Goal: Task Accomplishment & Management: Manage account settings

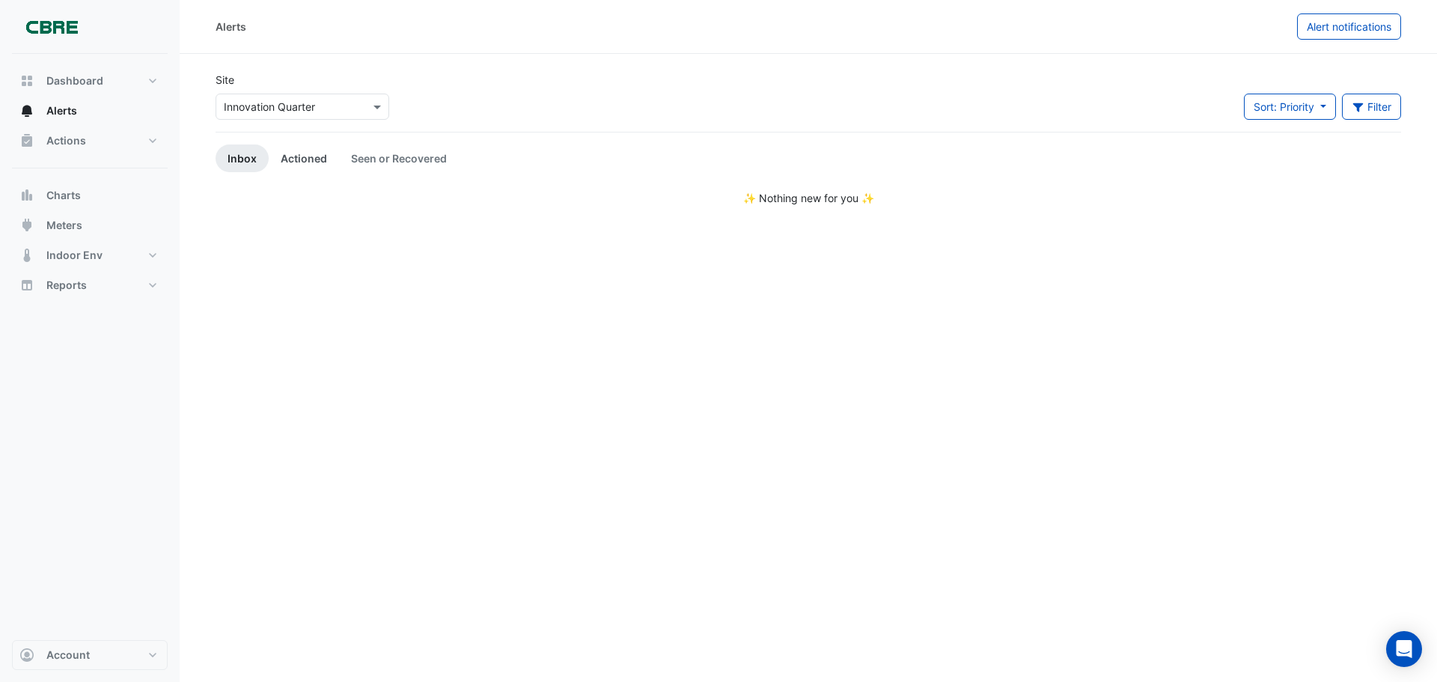
click at [305, 162] on link "Actioned" at bounding box center [304, 158] width 70 height 28
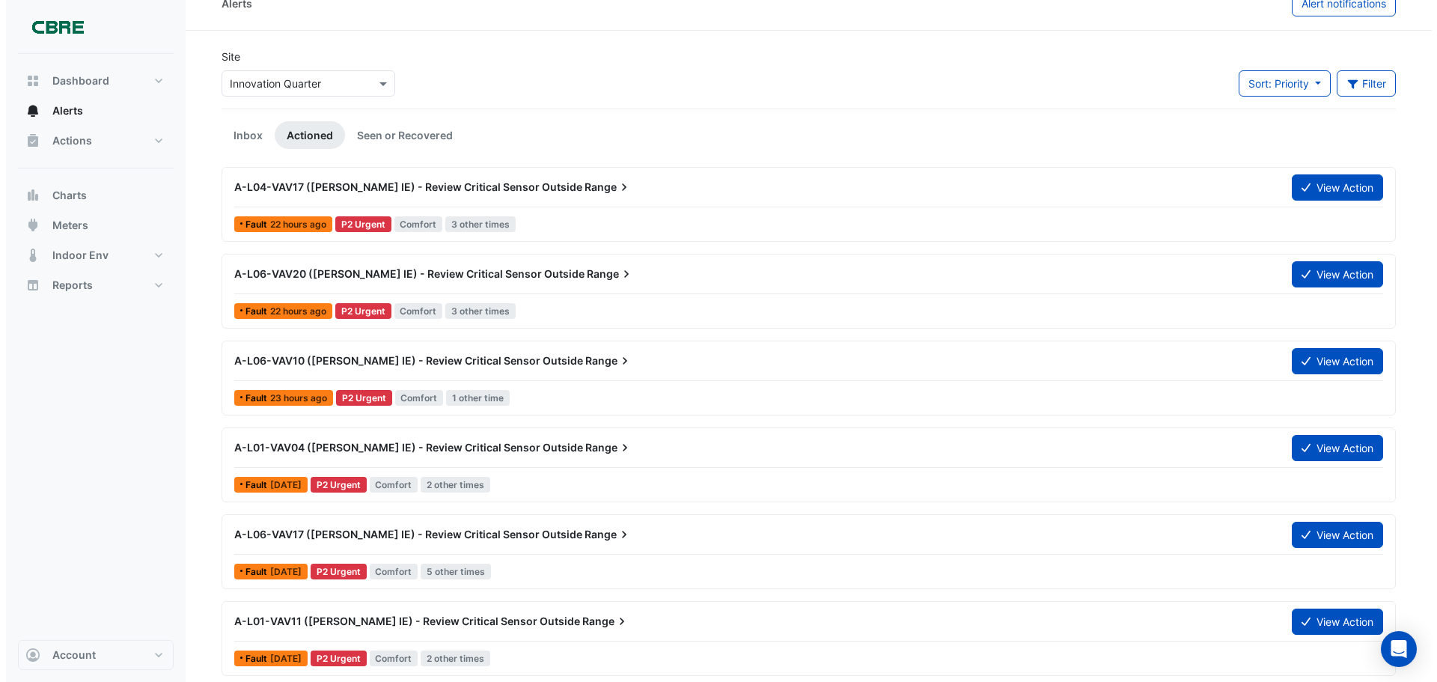
scroll to position [24, 0]
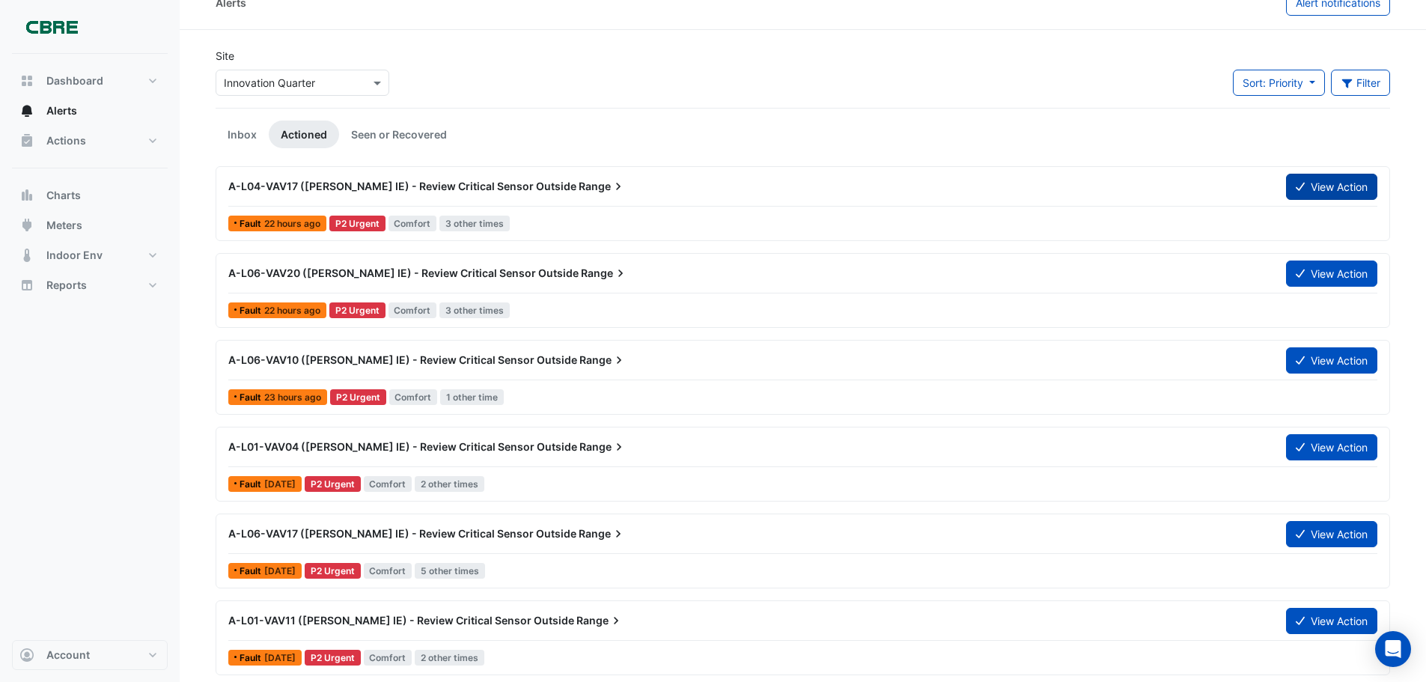
click at [1356, 191] on button "View Action" at bounding box center [1331, 187] width 91 height 26
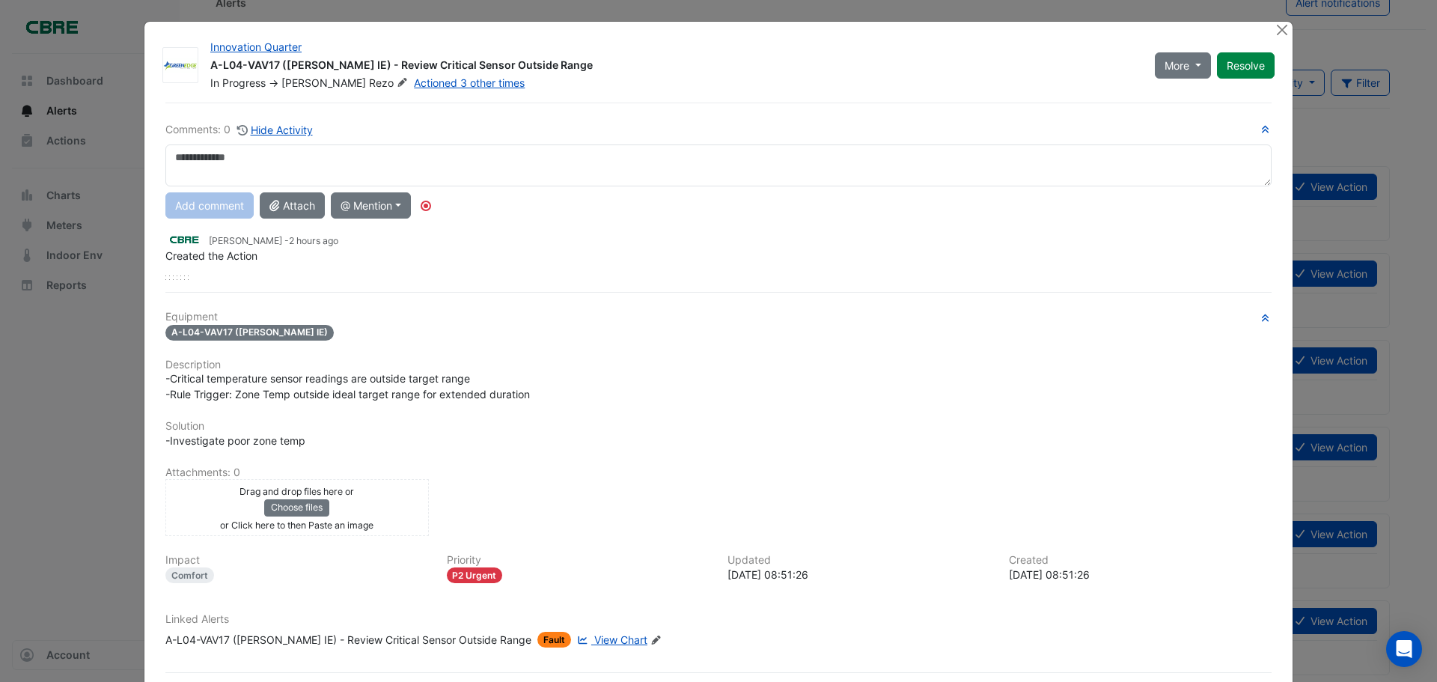
click at [436, 168] on textarea at bounding box center [718, 165] width 1106 height 42
type textarea "**********"
click at [1235, 62] on button "Resolve" at bounding box center [1246, 65] width 58 height 26
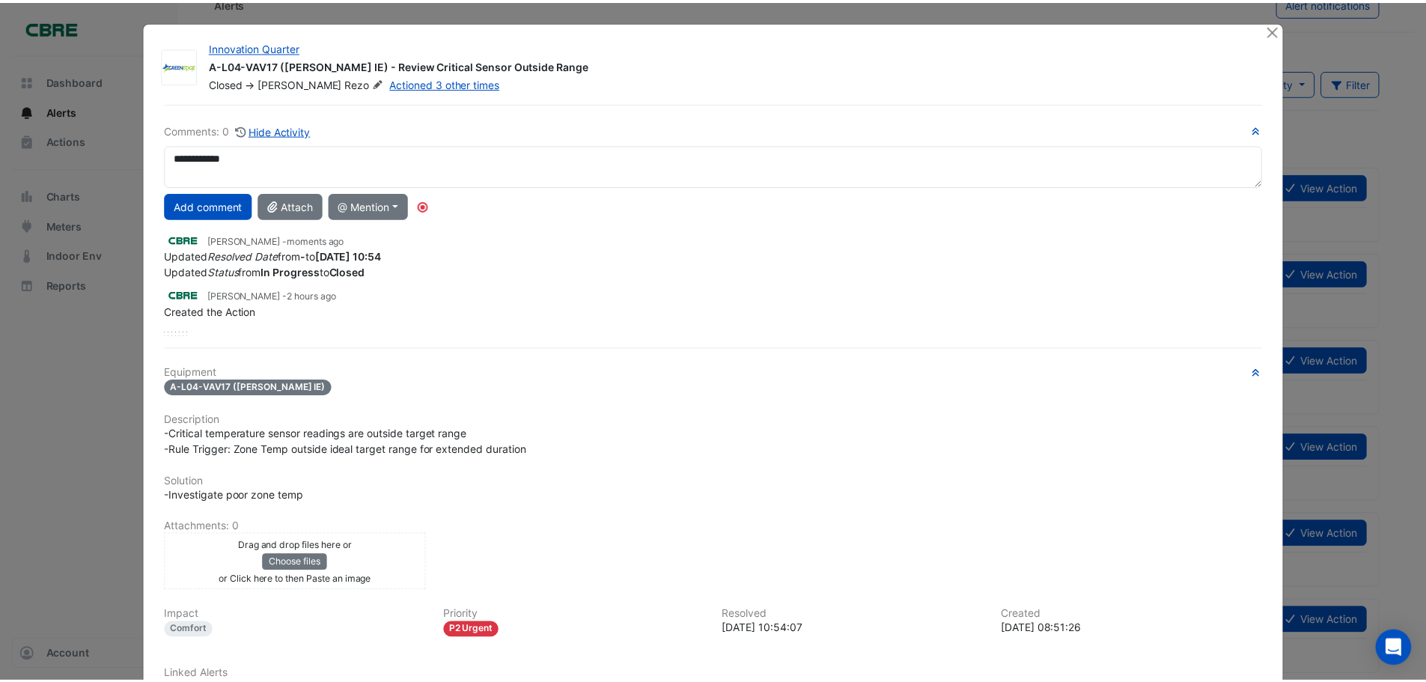
scroll to position [0, 0]
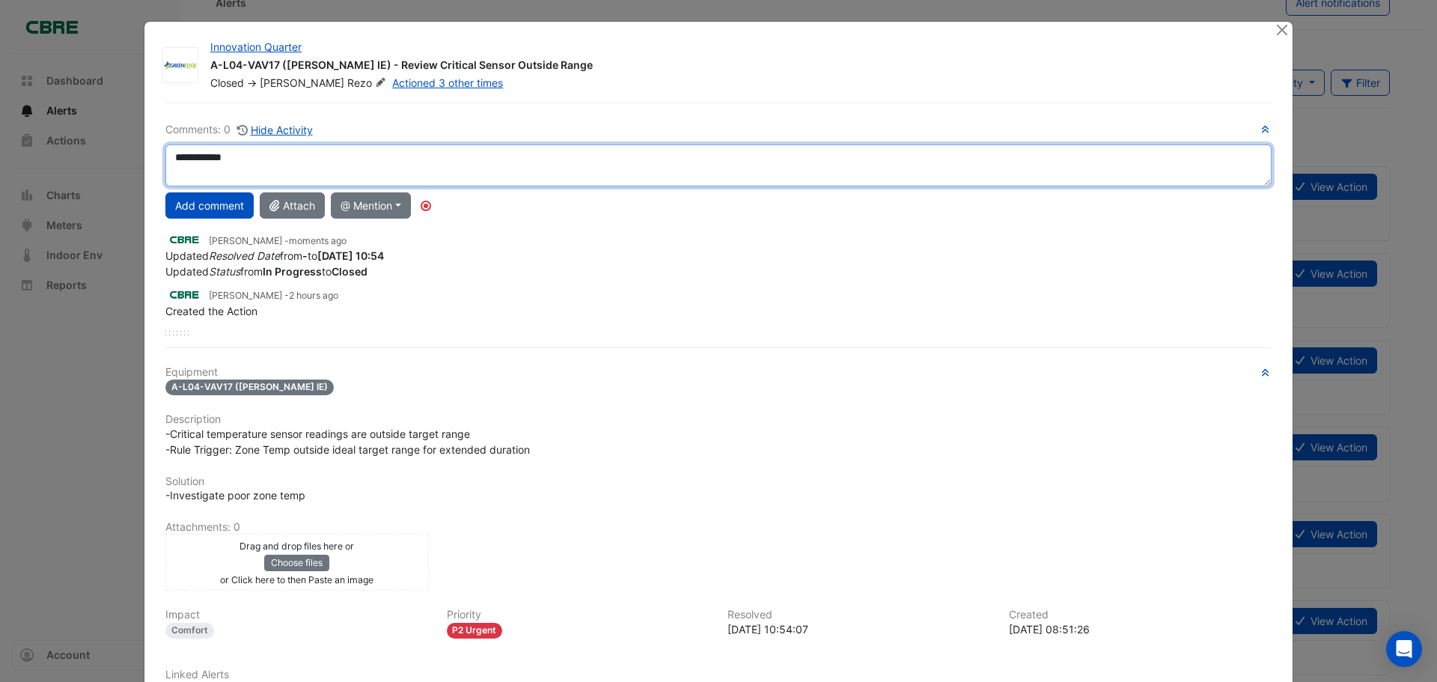
click at [356, 173] on textarea "**********" at bounding box center [718, 165] width 1106 height 42
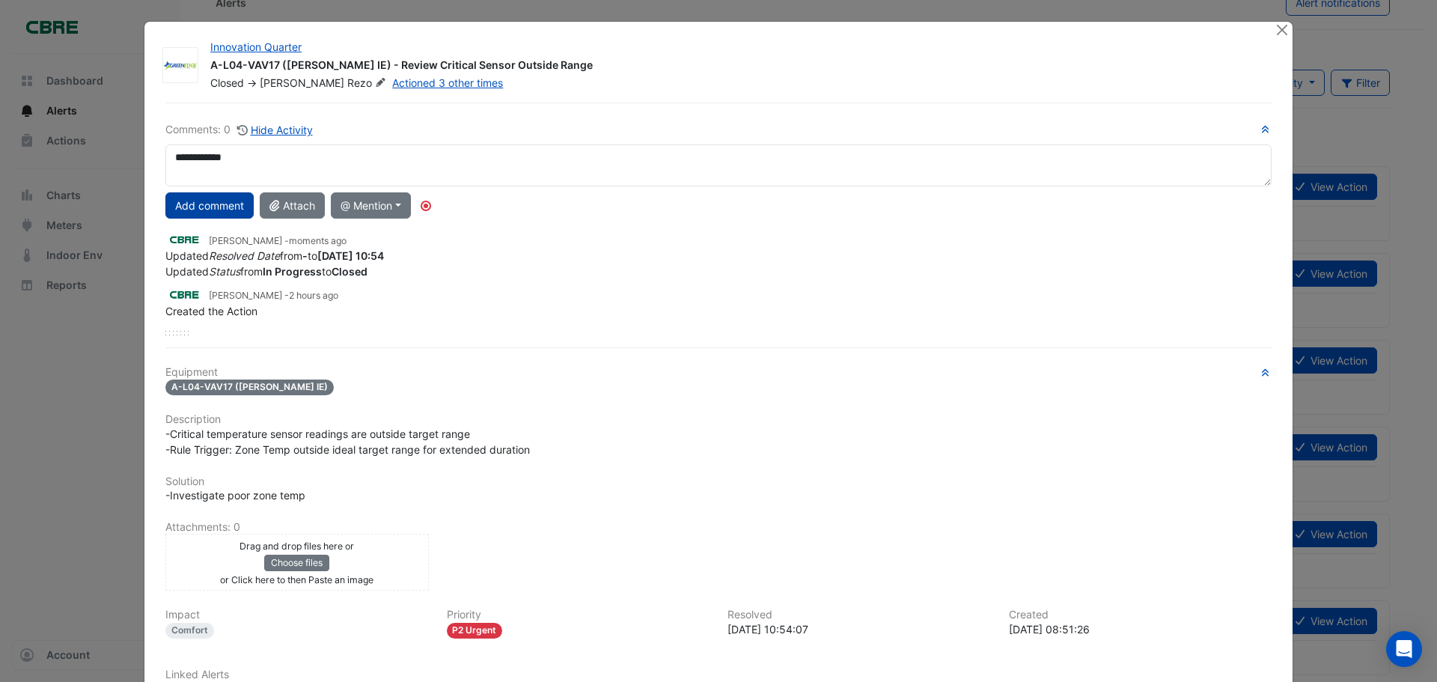
click at [228, 198] on button "Add comment" at bounding box center [209, 205] width 88 height 26
click at [1274, 34] on button "Close" at bounding box center [1282, 30] width 16 height 16
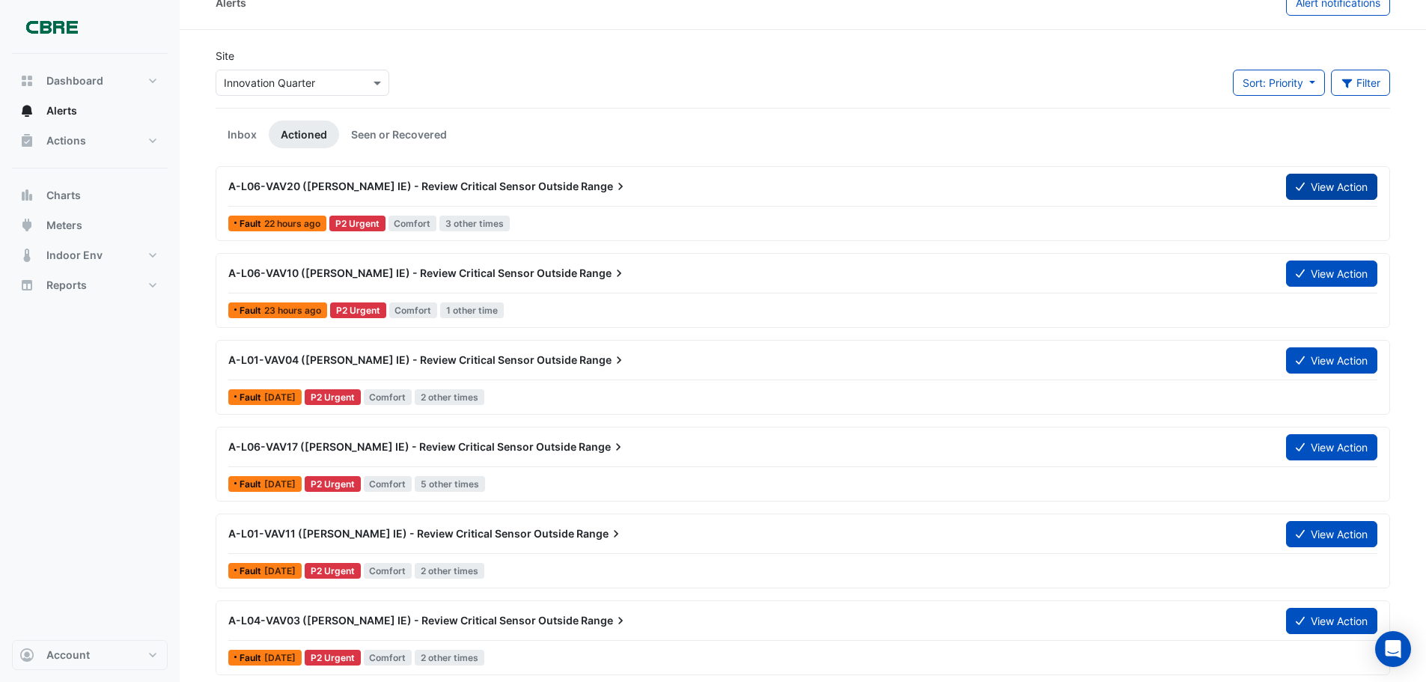
click at [1335, 192] on button "View Action" at bounding box center [1331, 187] width 91 height 26
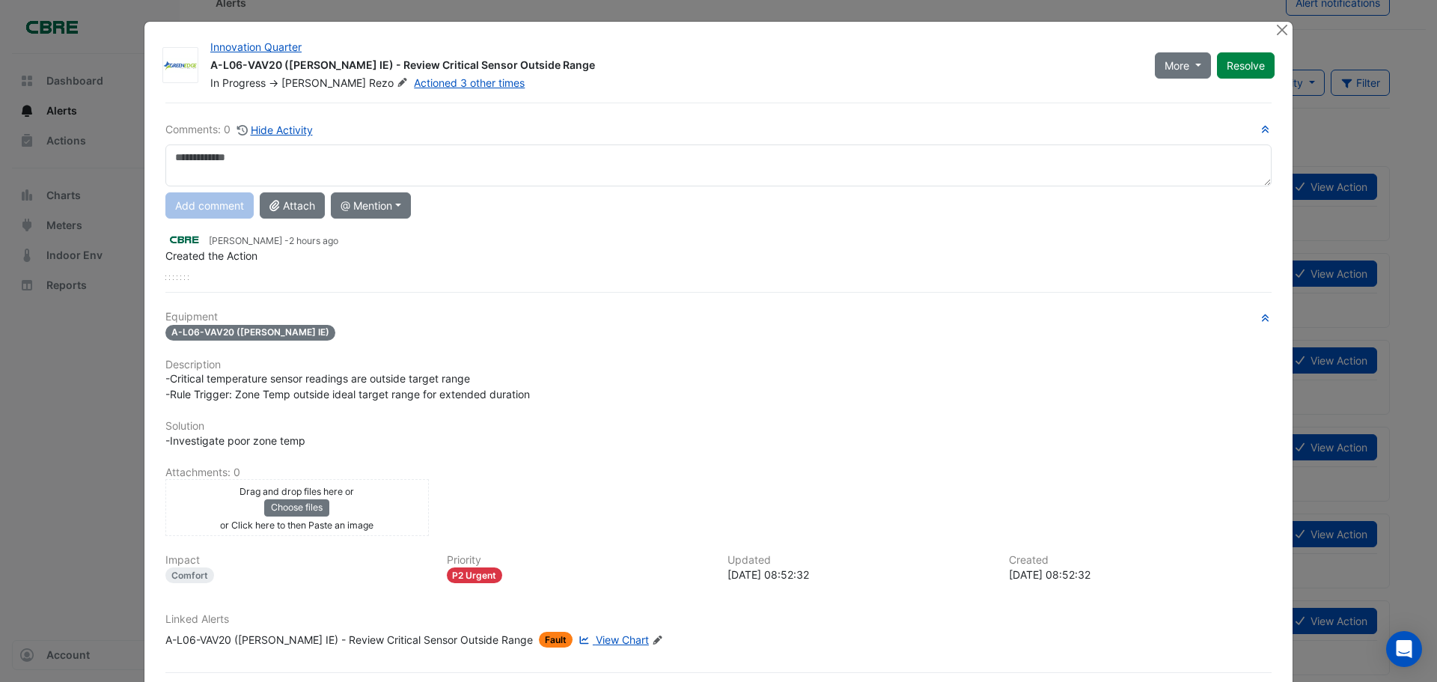
click at [647, 165] on textarea at bounding box center [718, 165] width 1106 height 42
type textarea "**********"
click at [207, 195] on button "Add comment" at bounding box center [209, 205] width 88 height 26
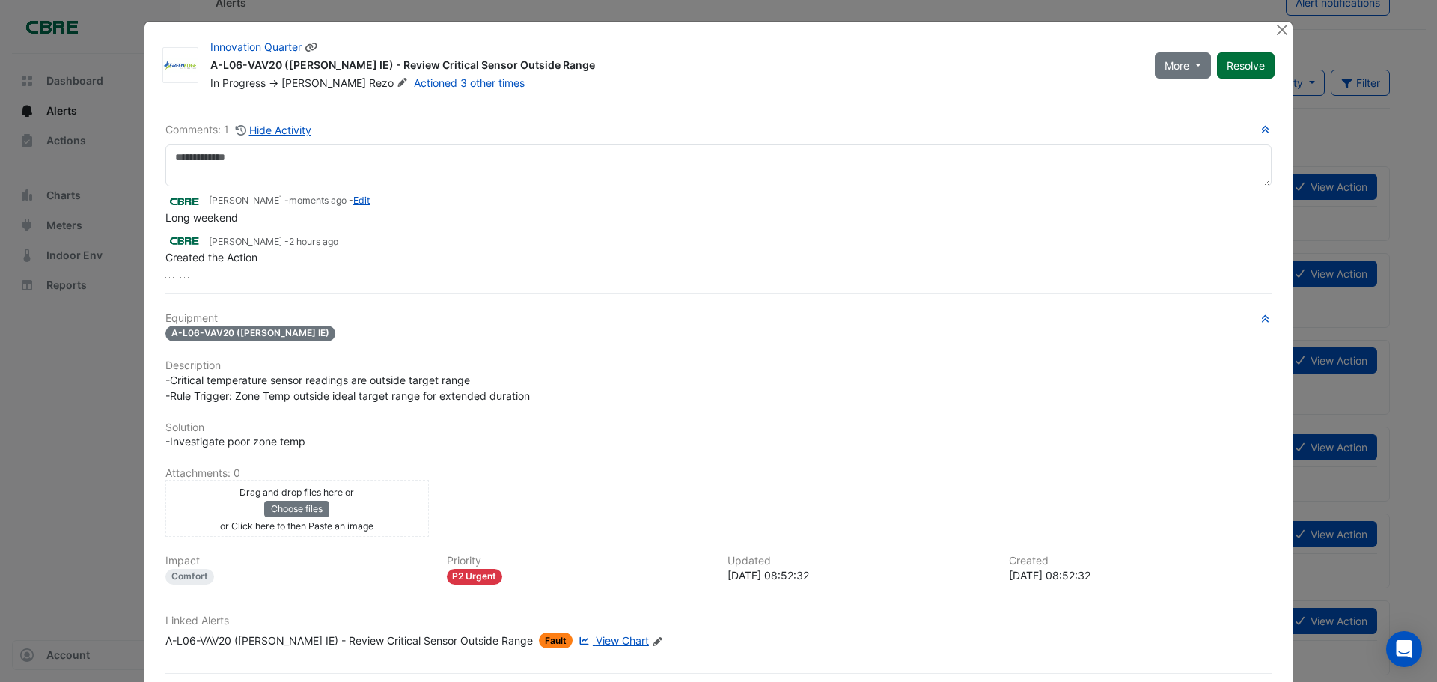
click at [1264, 70] on button "Resolve" at bounding box center [1246, 65] width 58 height 26
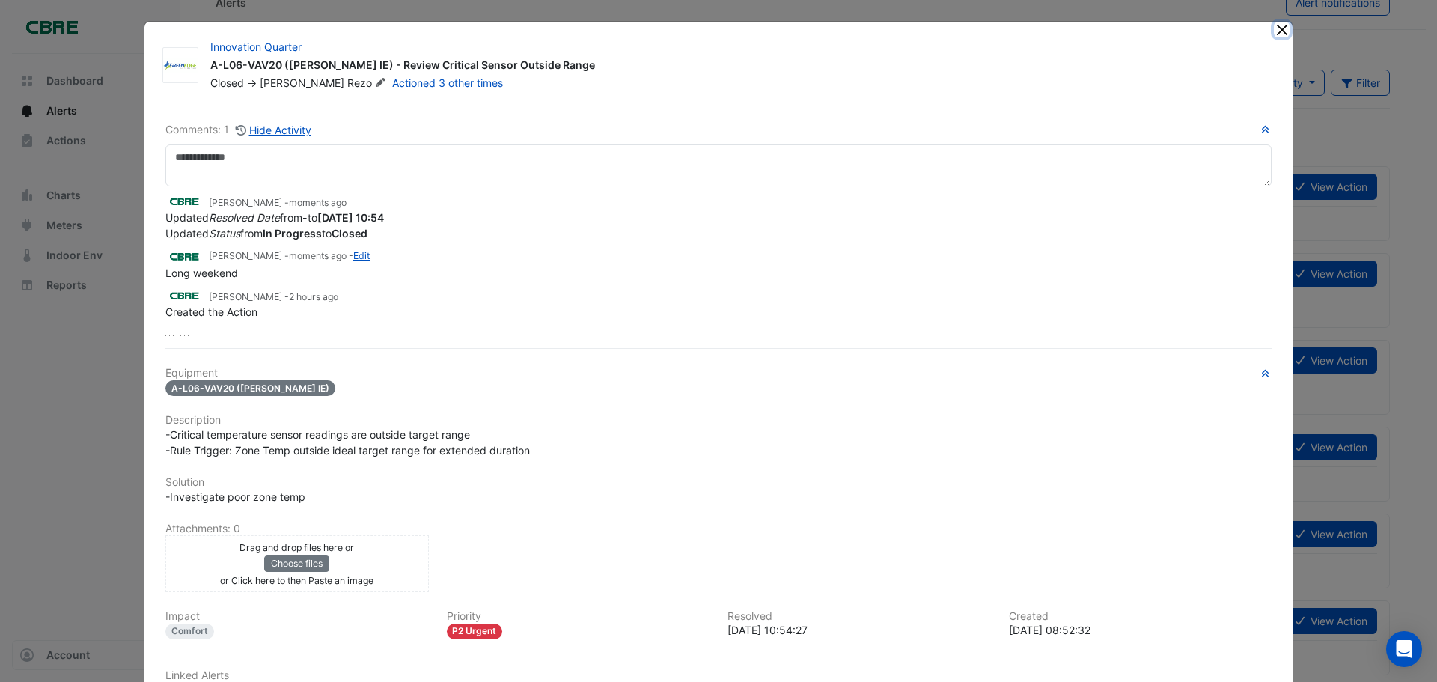
click at [1281, 33] on button "Close" at bounding box center [1282, 30] width 16 height 16
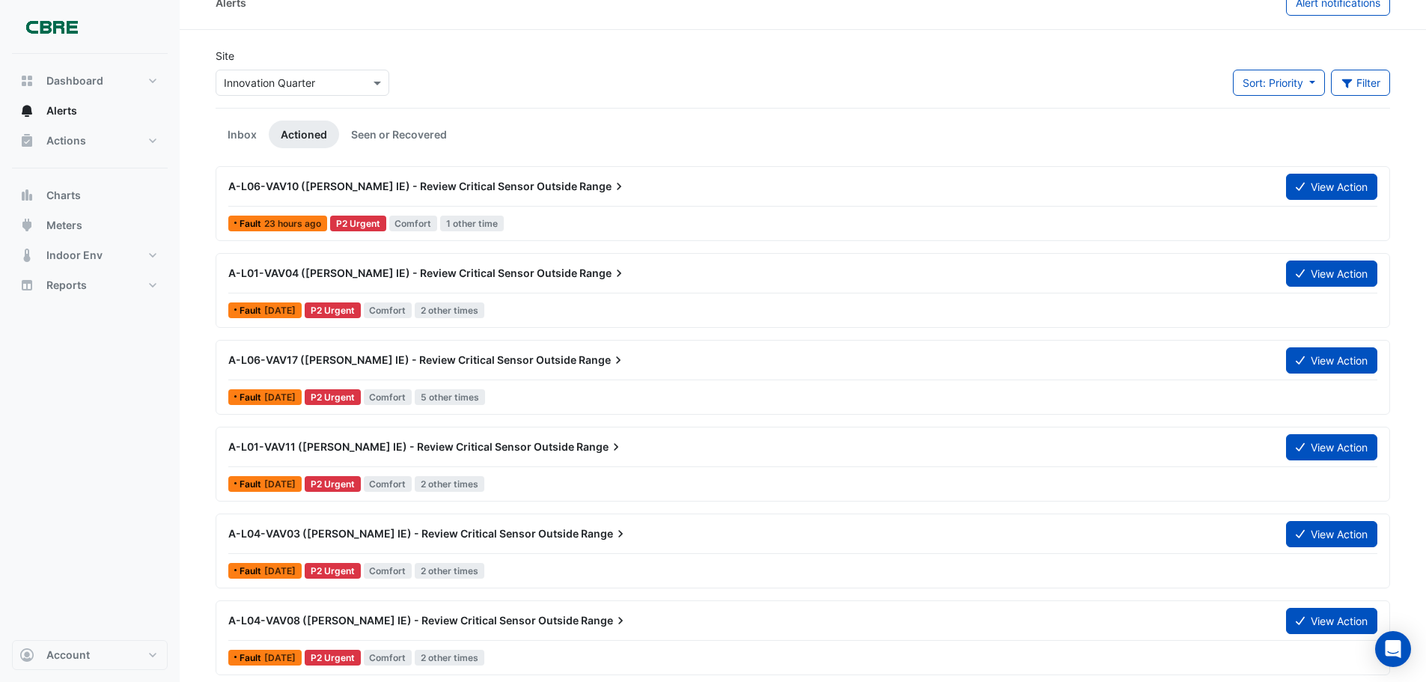
click at [855, 180] on div "A-L06-VAV10 ([PERSON_NAME] IE) - Review Critical Sensor Outside Range" at bounding box center [748, 186] width 1040 height 15
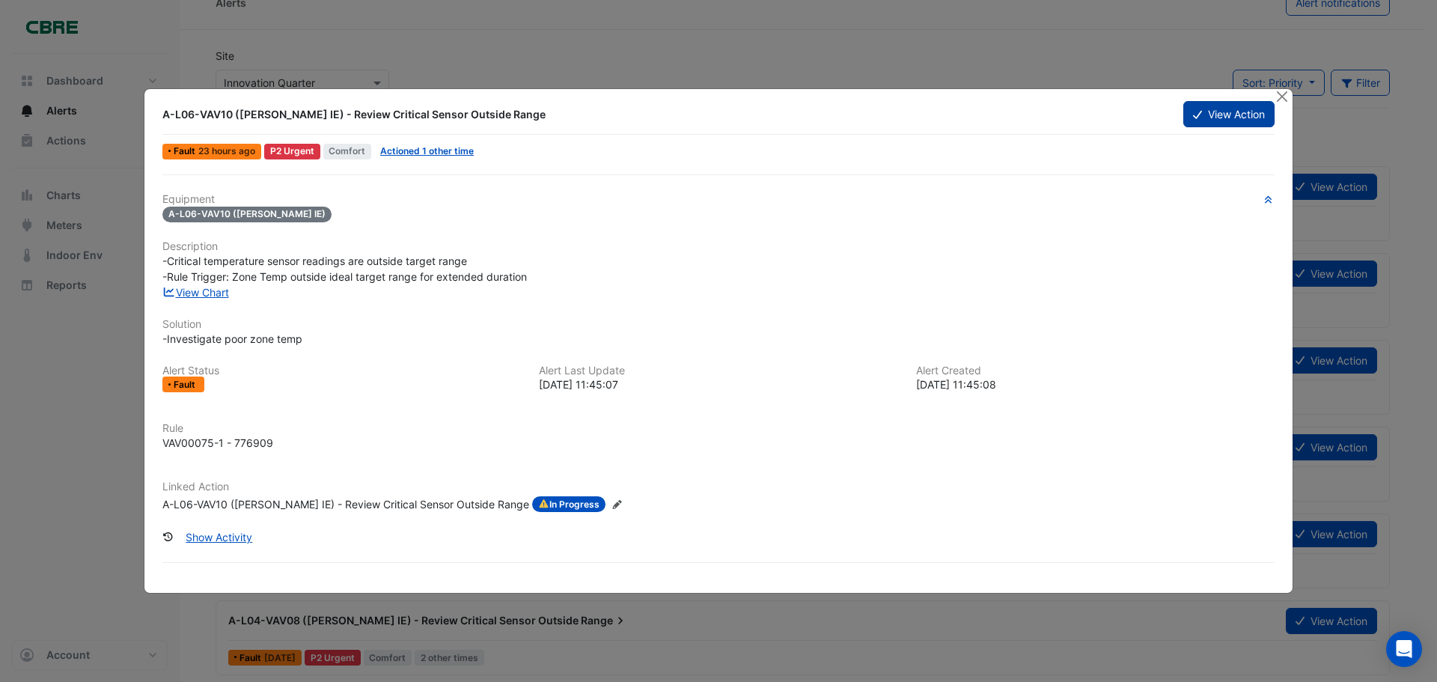
click at [1216, 116] on button "View Action" at bounding box center [1228, 114] width 91 height 26
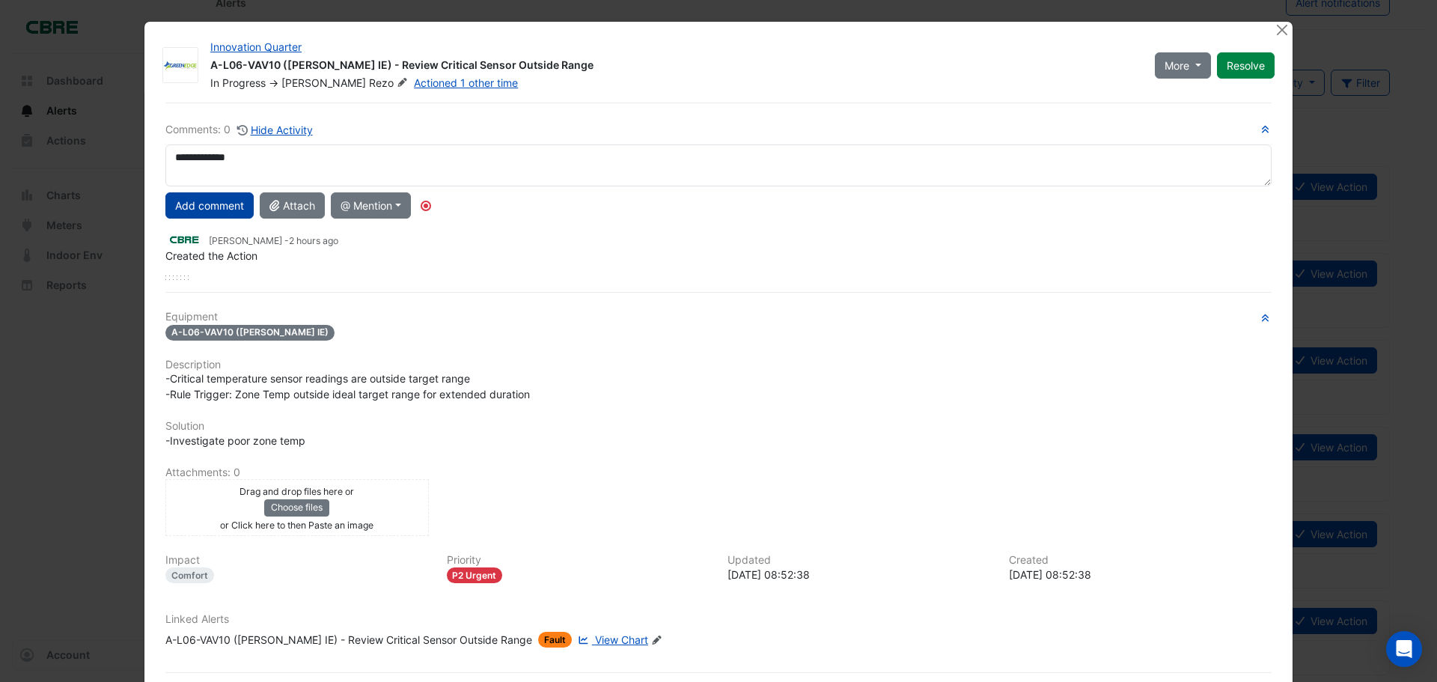
type textarea "**********"
click at [170, 206] on button "Add comment" at bounding box center [209, 205] width 88 height 26
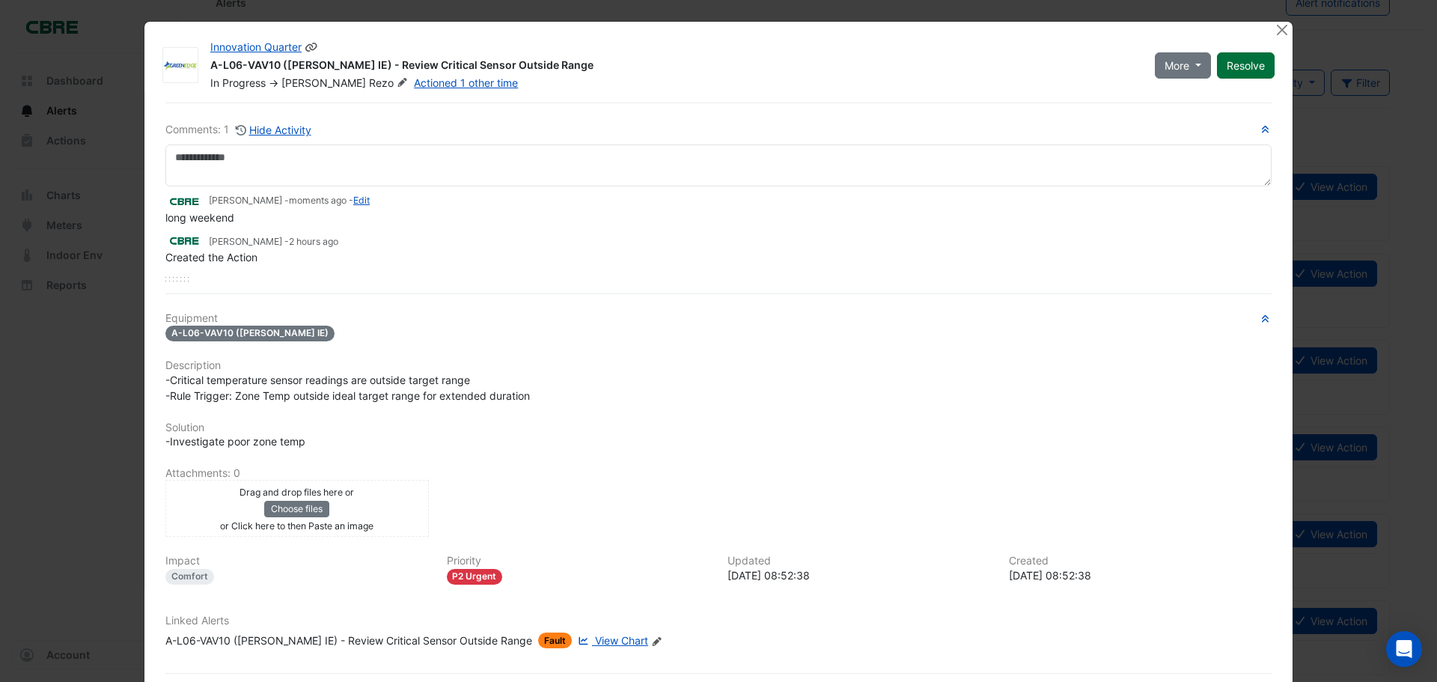
click at [1222, 70] on button "Resolve" at bounding box center [1246, 65] width 58 height 26
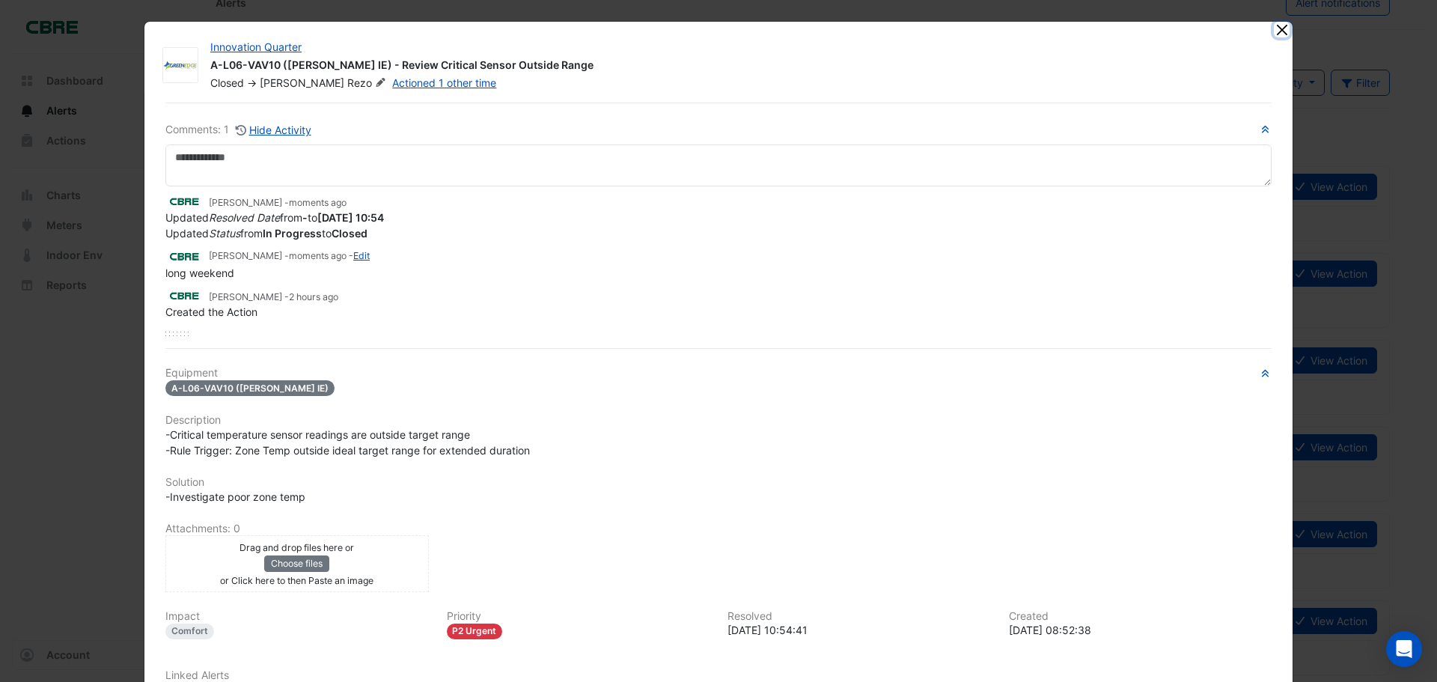
click at [1279, 26] on button "Close" at bounding box center [1282, 30] width 16 height 16
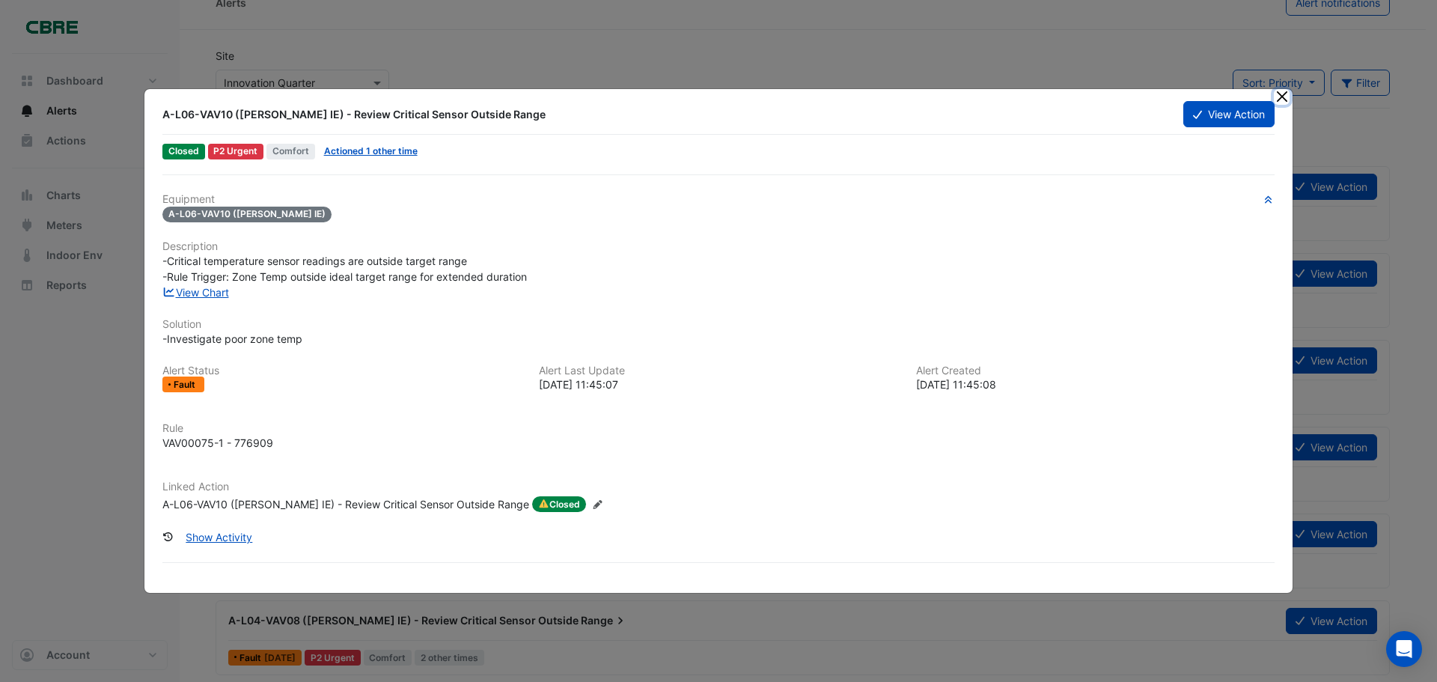
click at [1285, 99] on button "Close" at bounding box center [1282, 97] width 16 height 16
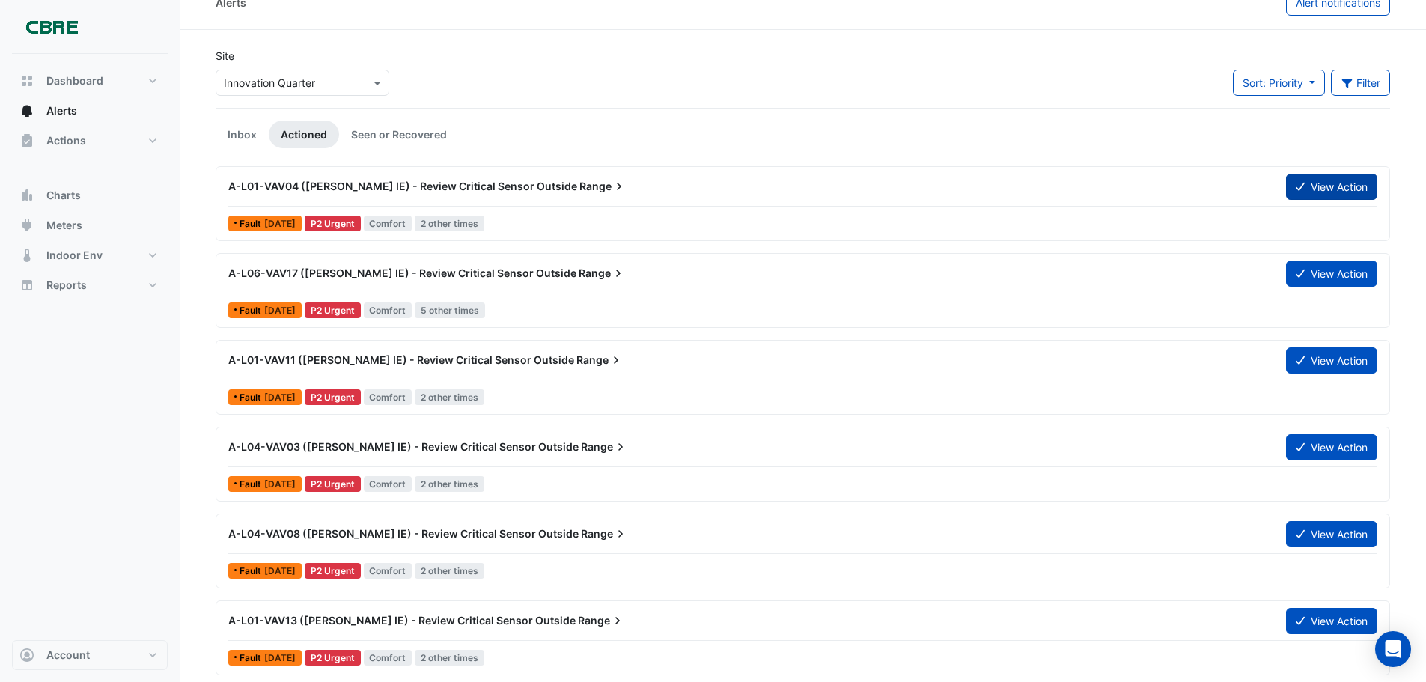
click at [1303, 184] on button "View Action" at bounding box center [1331, 187] width 91 height 26
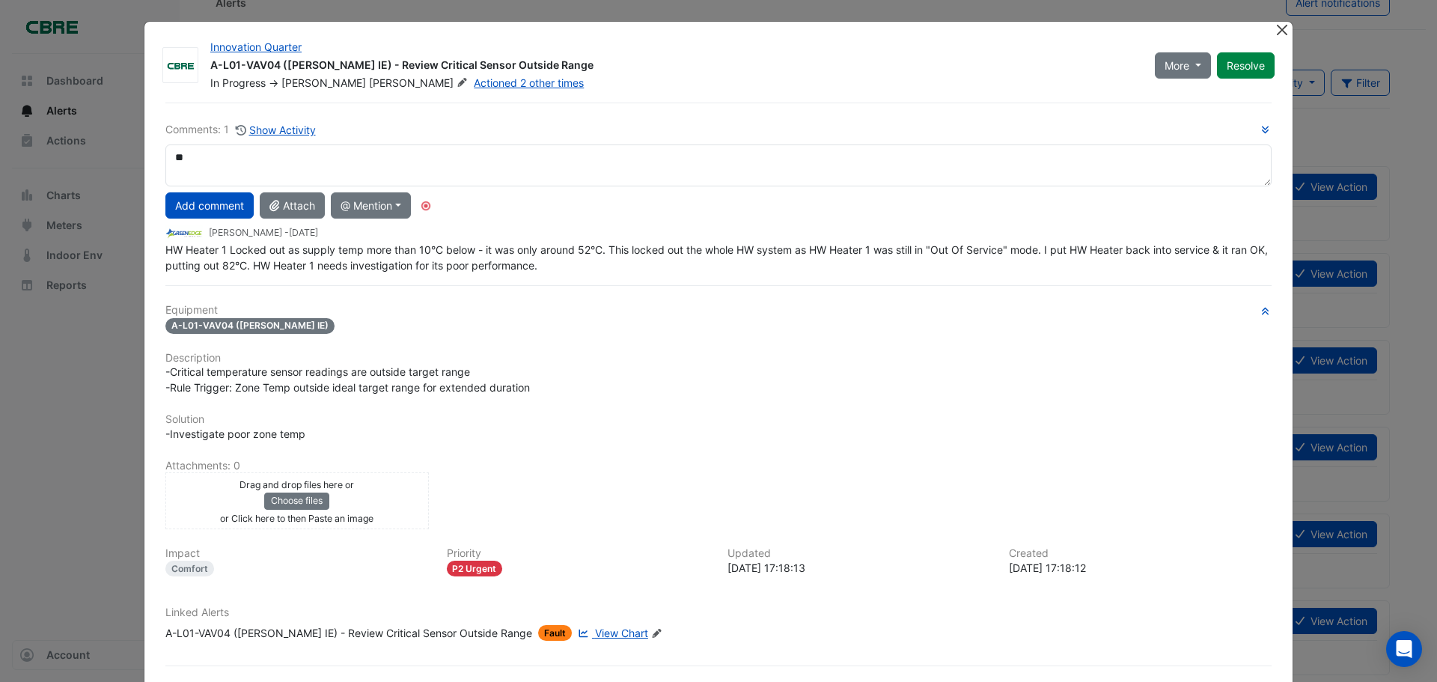
type textarea "**"
click at [1274, 28] on button "Close" at bounding box center [1282, 30] width 16 height 16
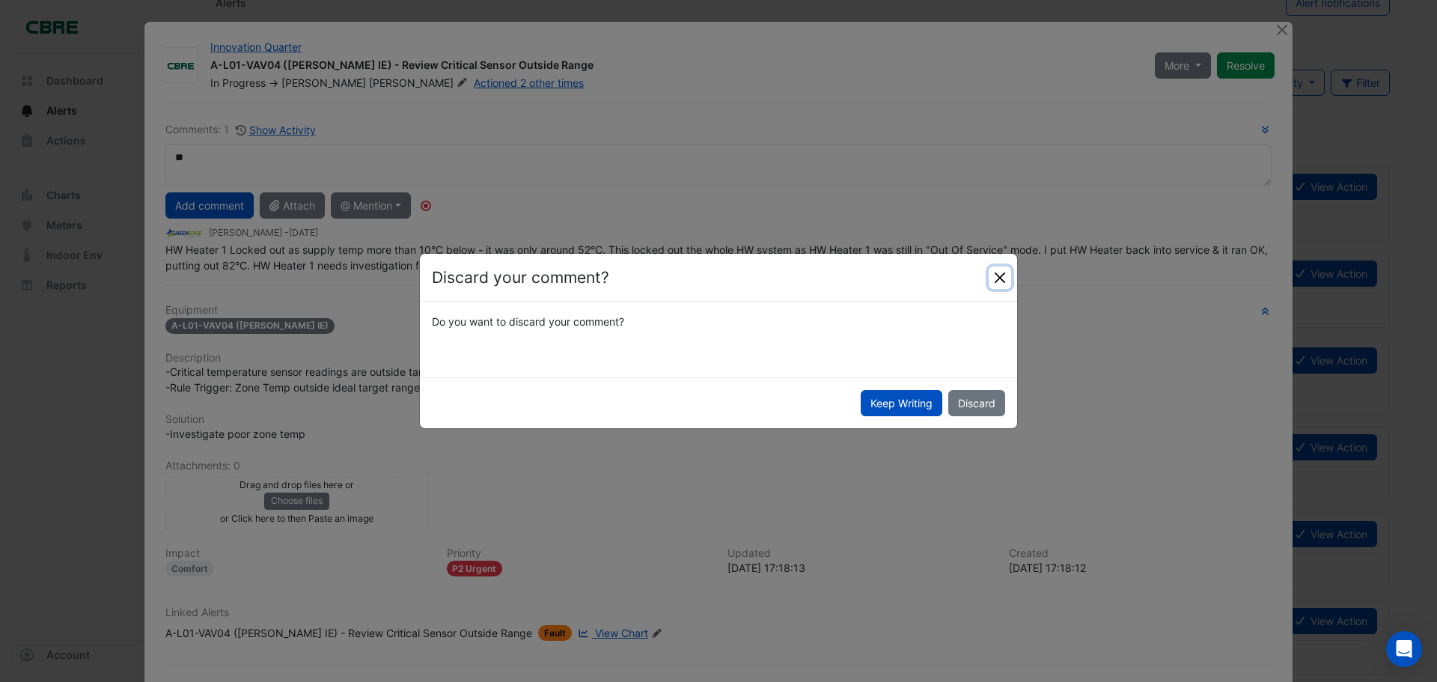
click at [998, 281] on button "Close" at bounding box center [1000, 277] width 22 height 22
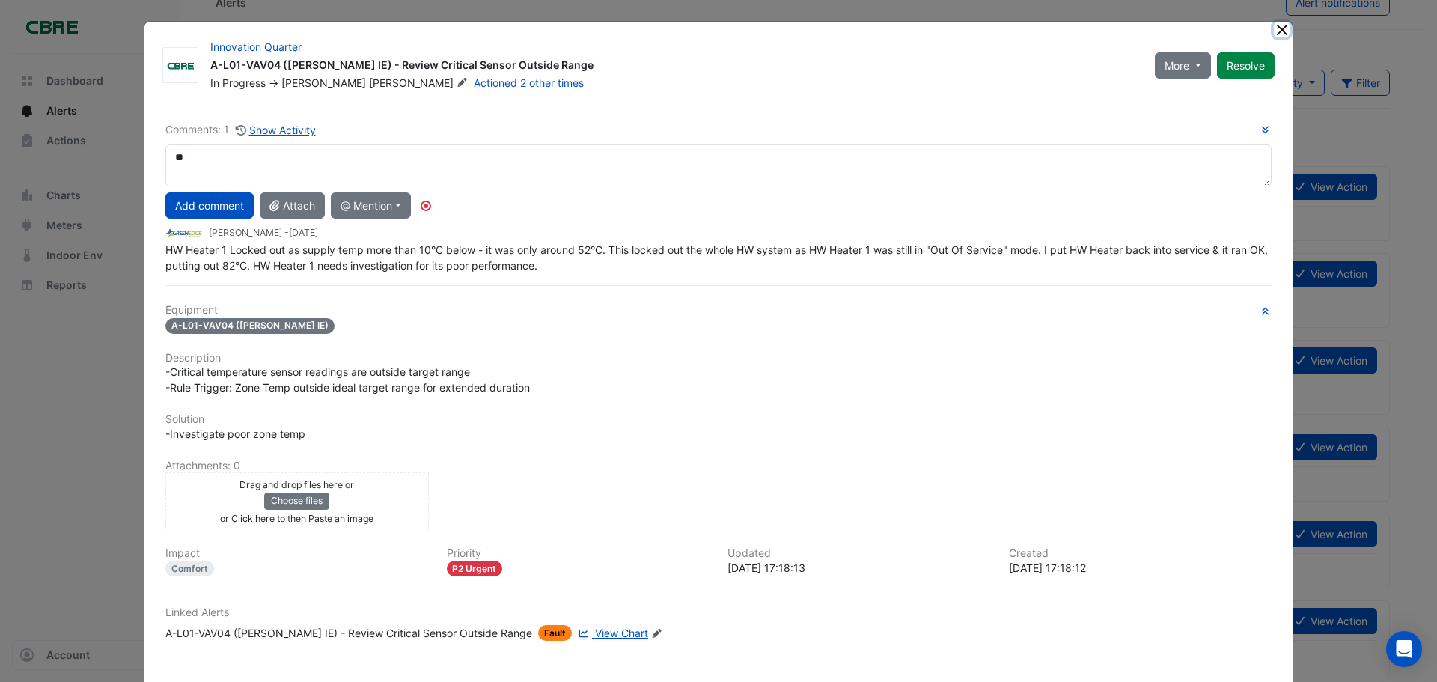
click at [1276, 31] on button "Close" at bounding box center [1282, 30] width 16 height 16
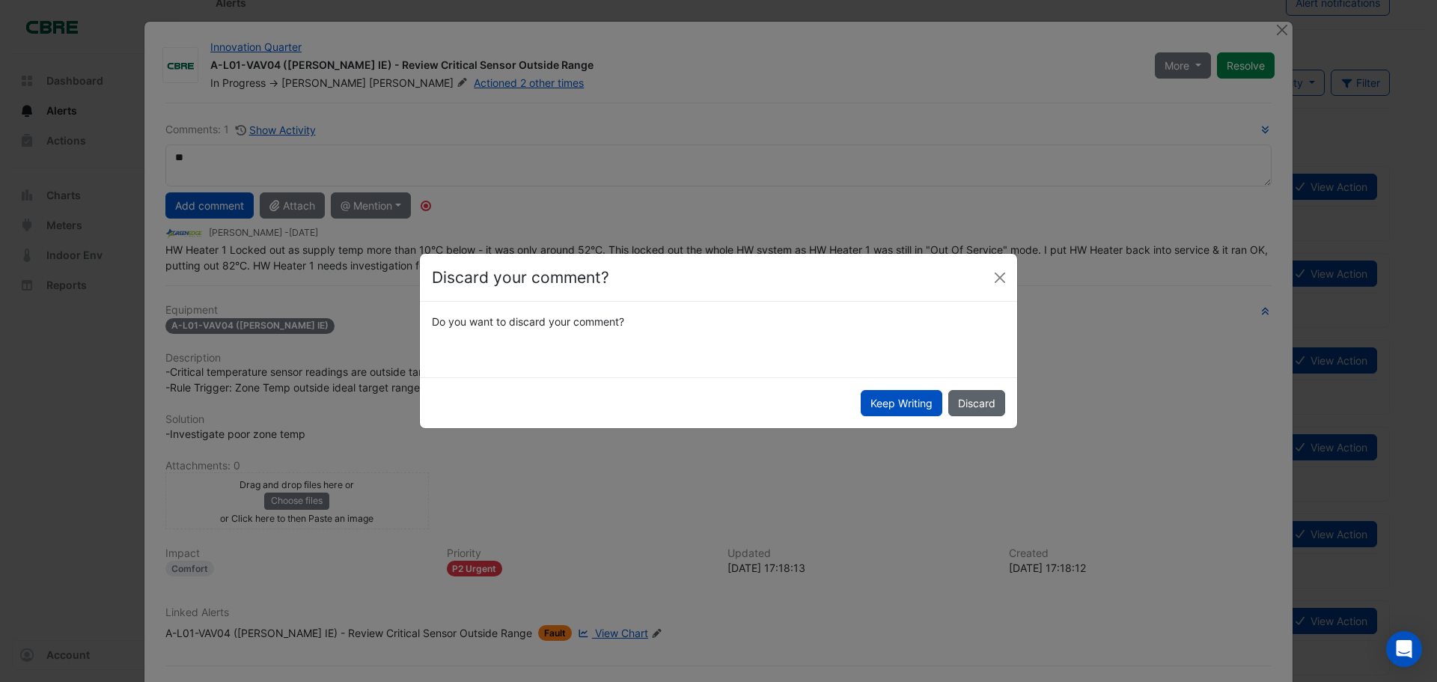
click at [989, 392] on button "Discard" at bounding box center [976, 403] width 57 height 26
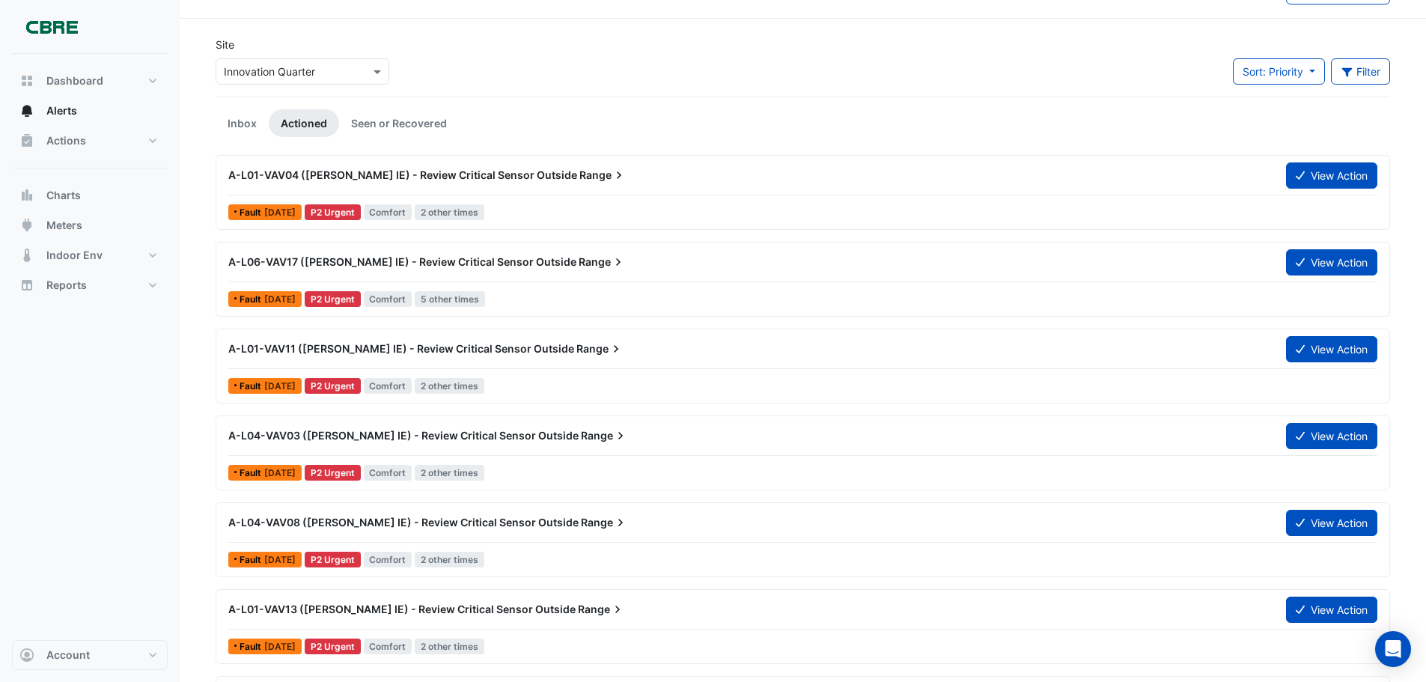
scroll to position [36, 0]
click at [398, 112] on link "Seen or Recovered" at bounding box center [399, 123] width 120 height 28
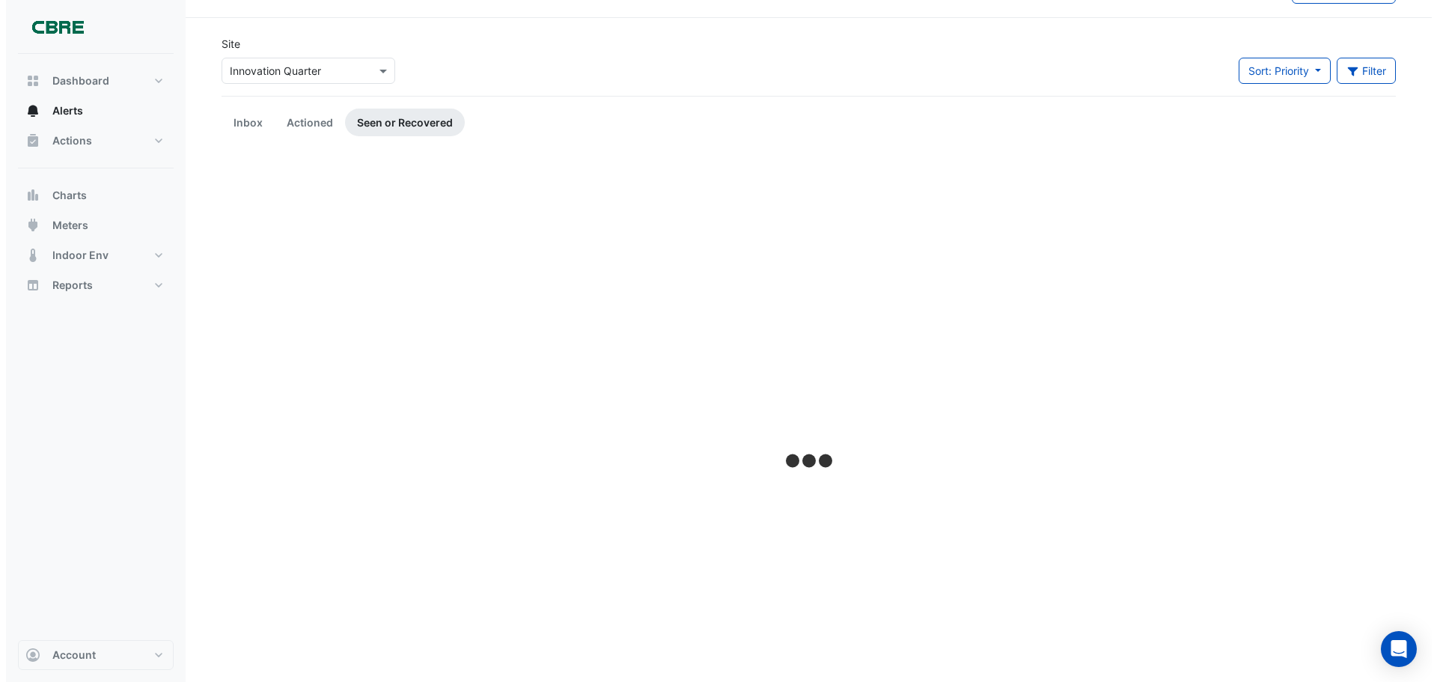
scroll to position [0, 0]
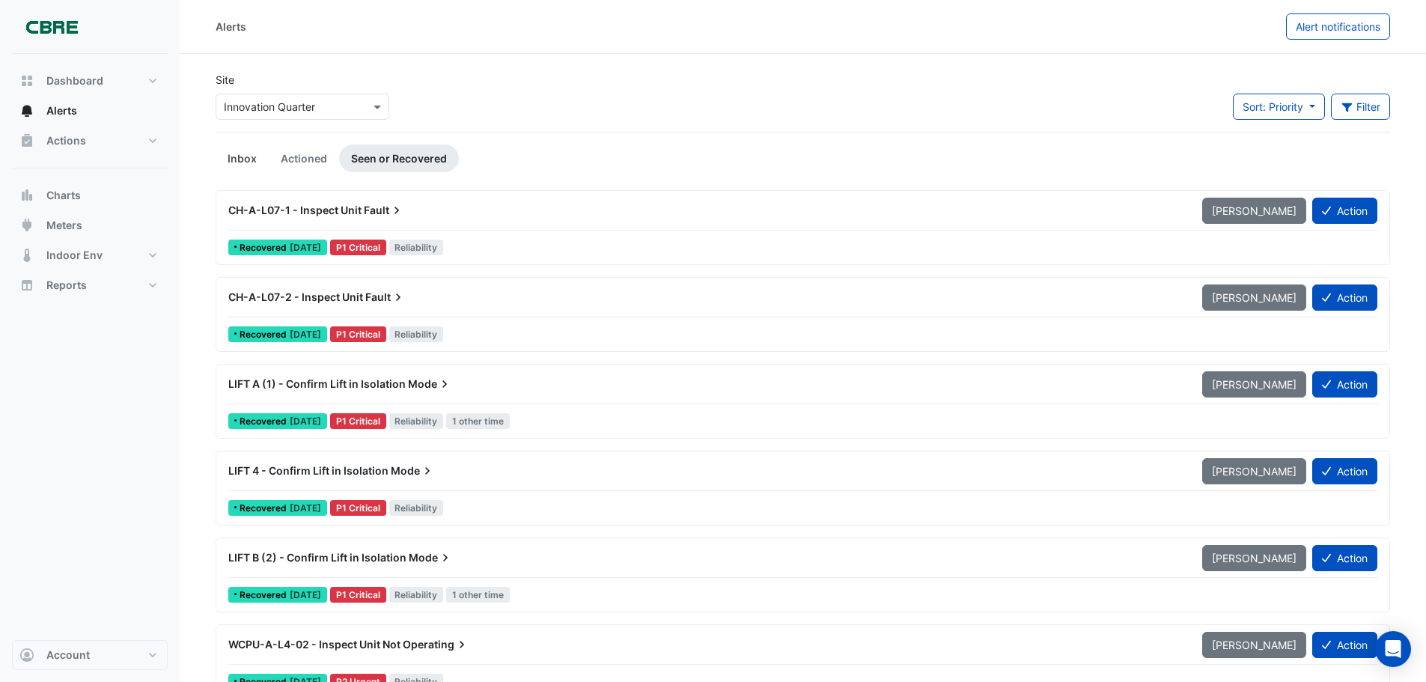
click at [238, 159] on link "Inbox" at bounding box center [242, 158] width 53 height 28
